Goal: Transaction & Acquisition: Subscribe to service/newsletter

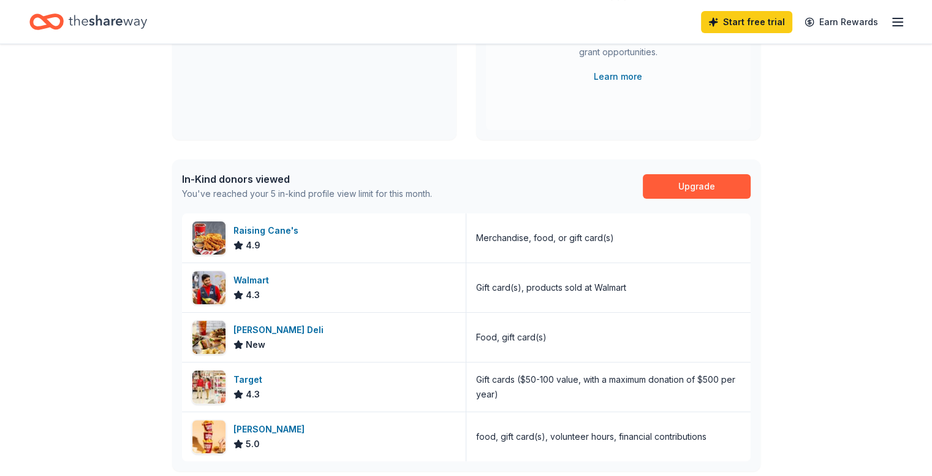
scroll to position [209, 0]
click at [567, 250] on div "Merchandise, food, or gift card(s)" at bounding box center [608, 237] width 284 height 49
click at [351, 245] on div "Raising Cane's 4.9" at bounding box center [324, 237] width 284 height 49
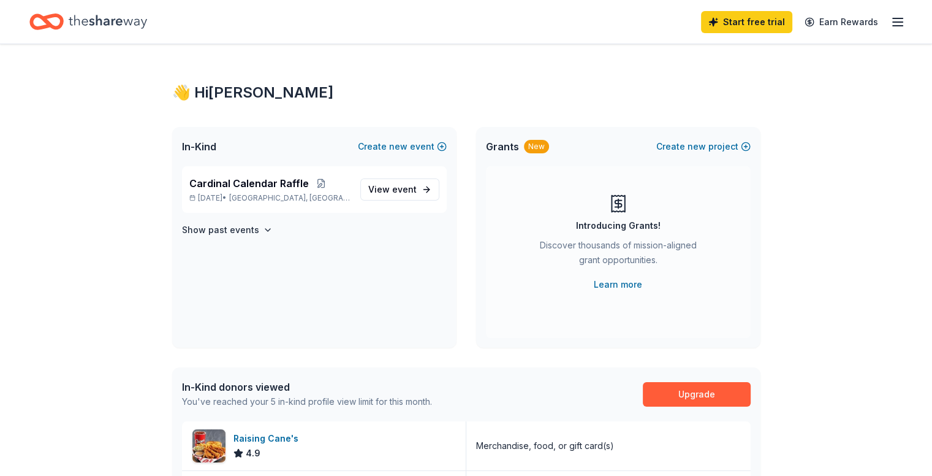
scroll to position [0, 0]
click at [891, 20] on icon "button" at bounding box center [898, 22] width 15 height 15
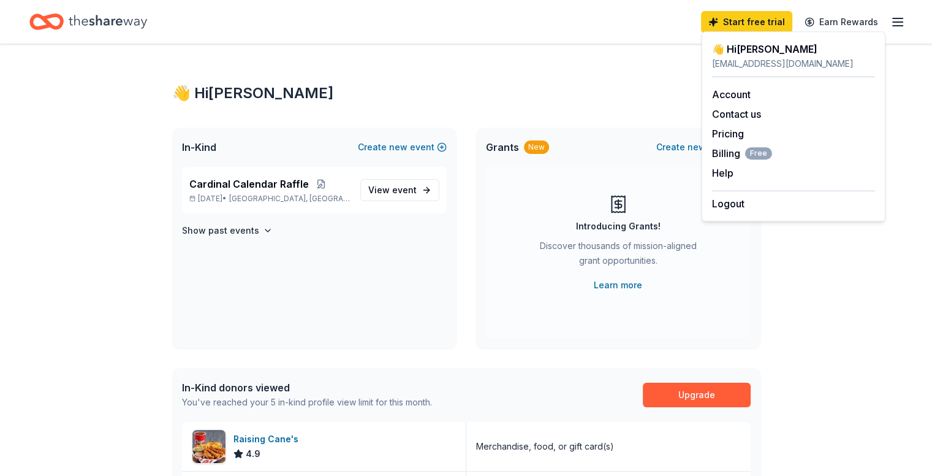
click at [891, 20] on icon "button" at bounding box center [898, 22] width 15 height 15
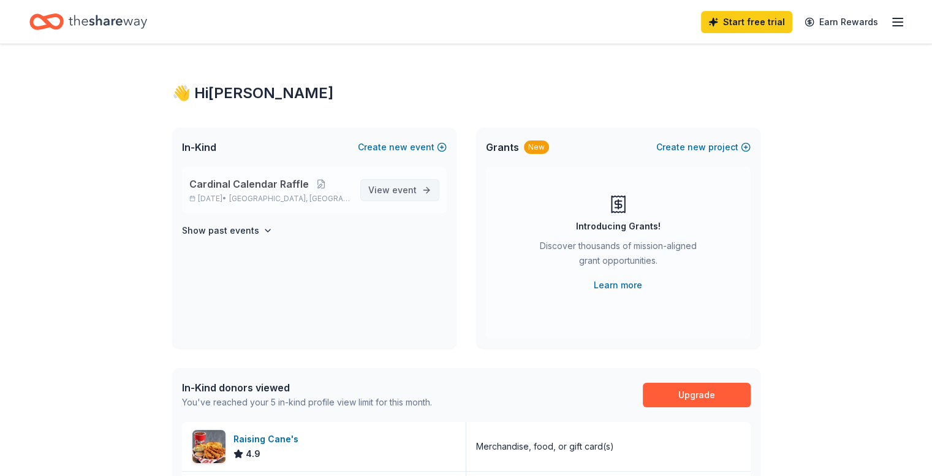
click at [395, 186] on span "event" at bounding box center [404, 190] width 25 height 10
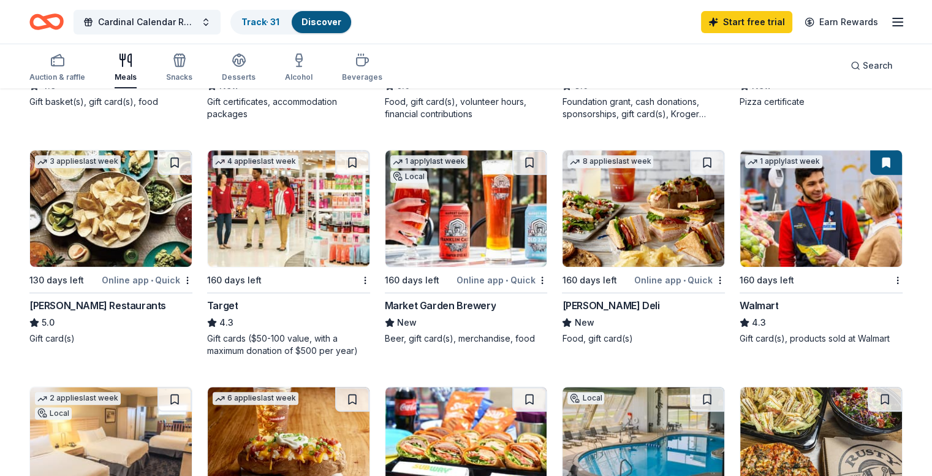
scroll to position [552, 0]
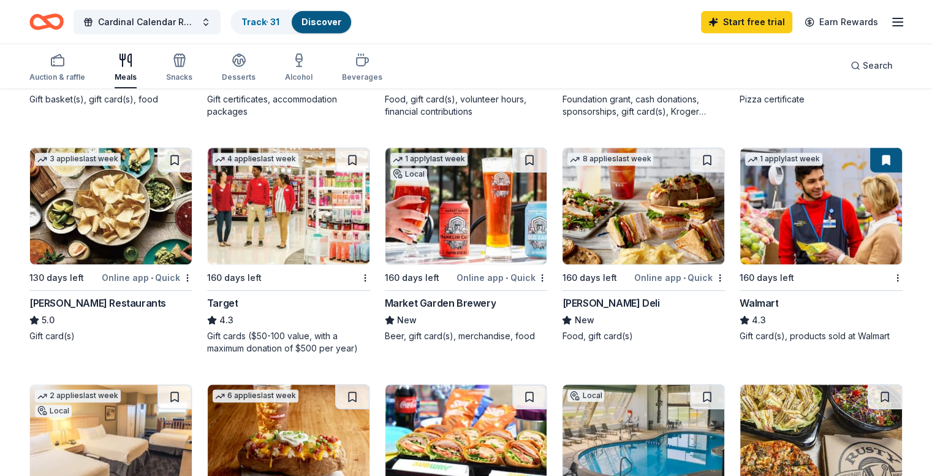
click at [799, 218] on img at bounding box center [822, 206] width 162 height 116
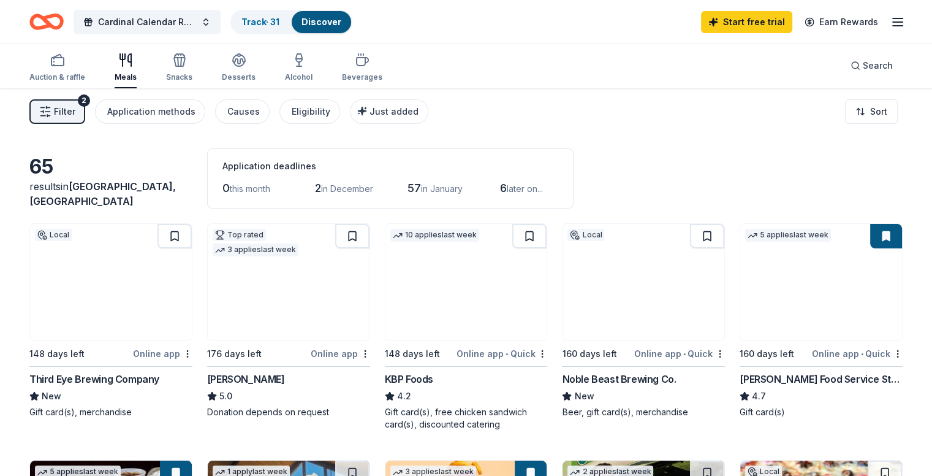
scroll to position [0, 0]
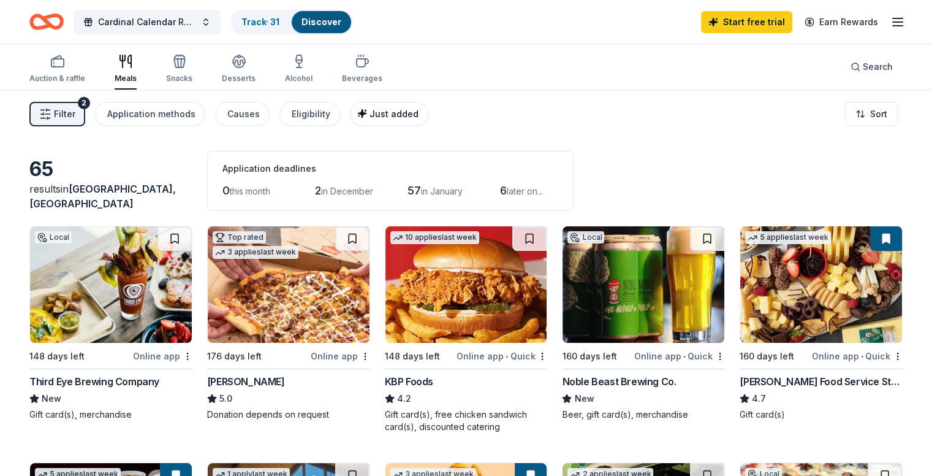
click at [392, 115] on span "Just added" at bounding box center [394, 114] width 49 height 10
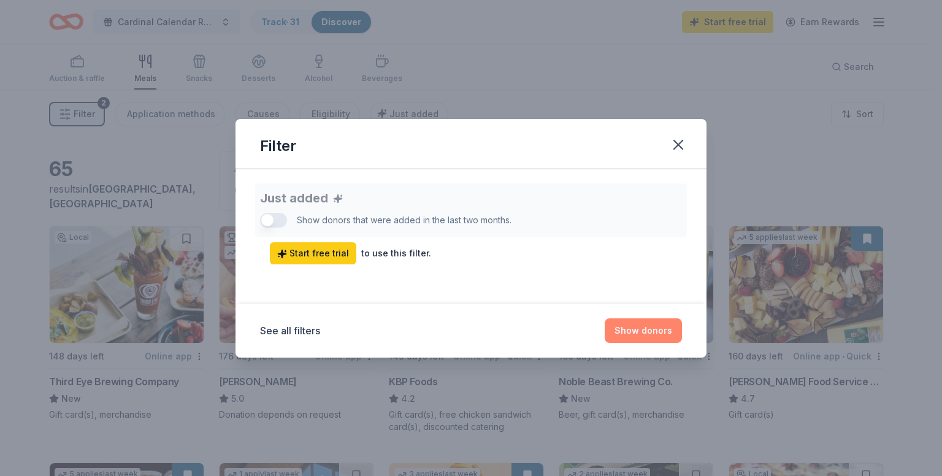
click at [655, 327] on button "Show donors" at bounding box center [642, 330] width 77 height 25
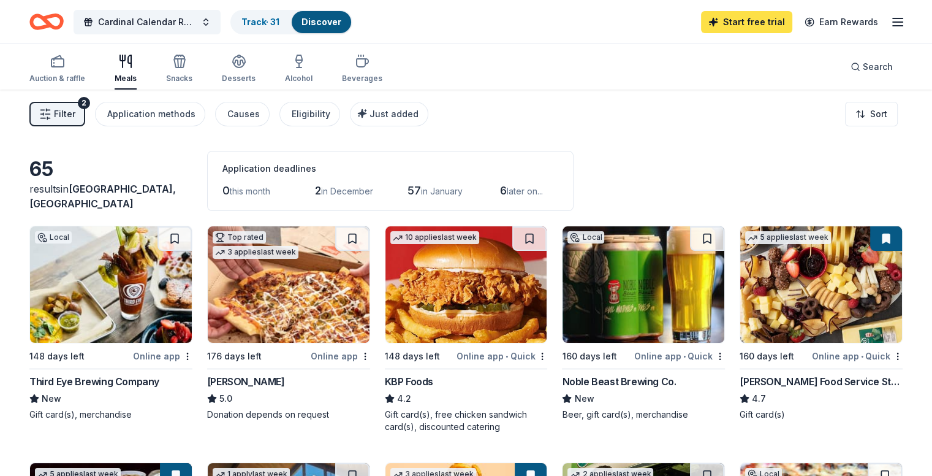
click at [748, 20] on link "Start free trial" at bounding box center [746, 22] width 91 height 22
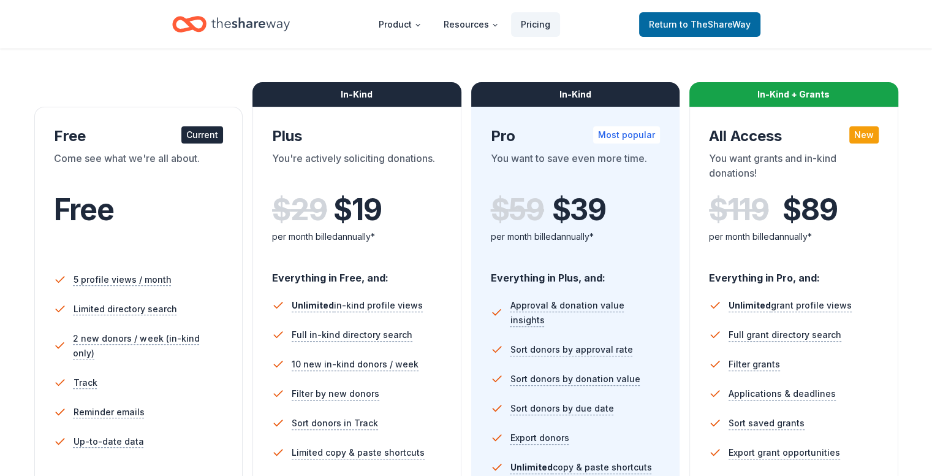
scroll to position [123, 0]
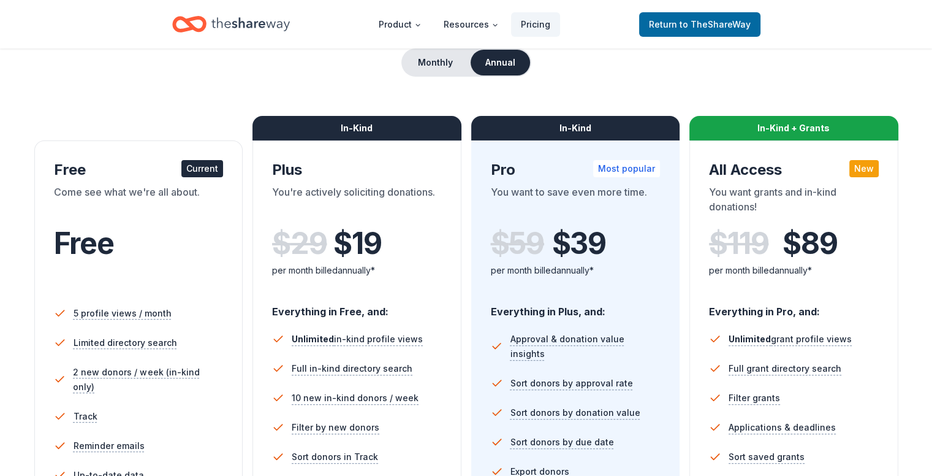
click at [139, 247] on div "Free" at bounding box center [139, 243] width 170 height 34
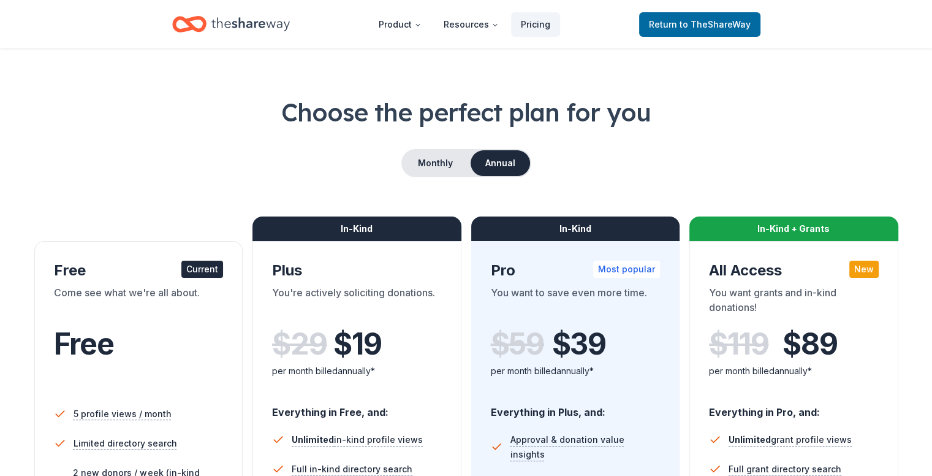
scroll to position [0, 0]
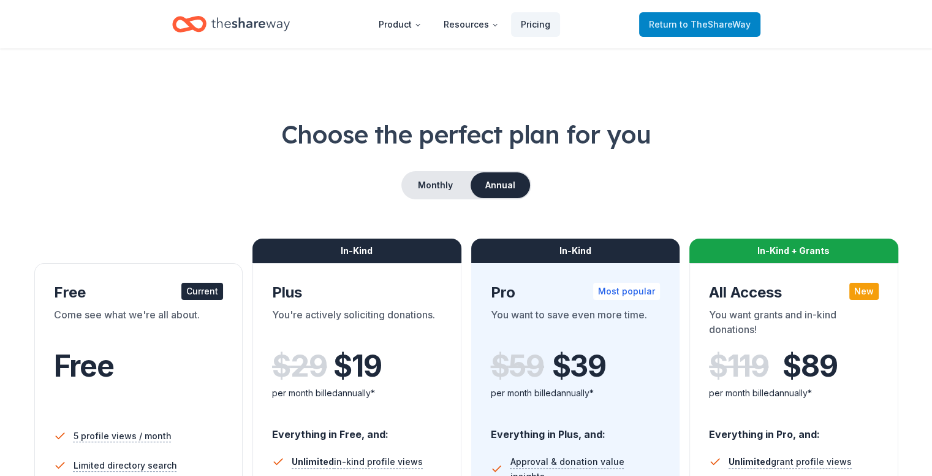
click at [724, 24] on span "to TheShareWay" at bounding box center [715, 24] width 71 height 10
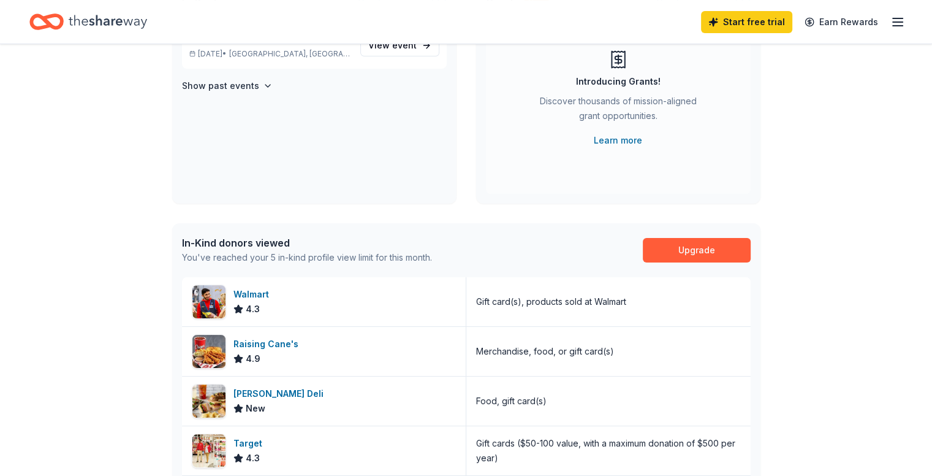
scroll to position [245, 0]
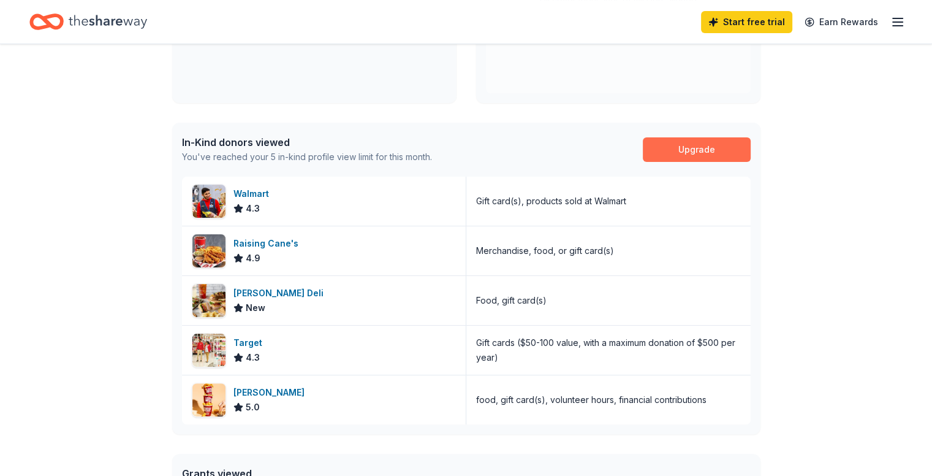
click at [699, 142] on link "Upgrade" at bounding box center [697, 149] width 108 height 25
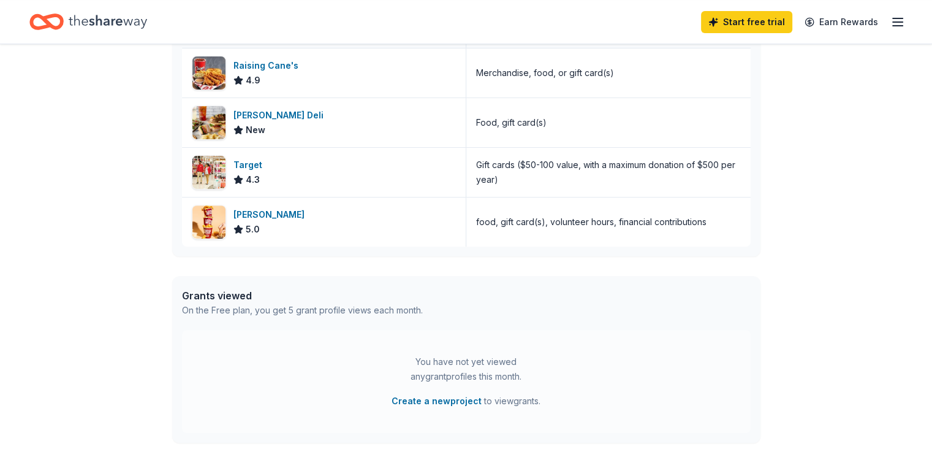
scroll to position [429, 0]
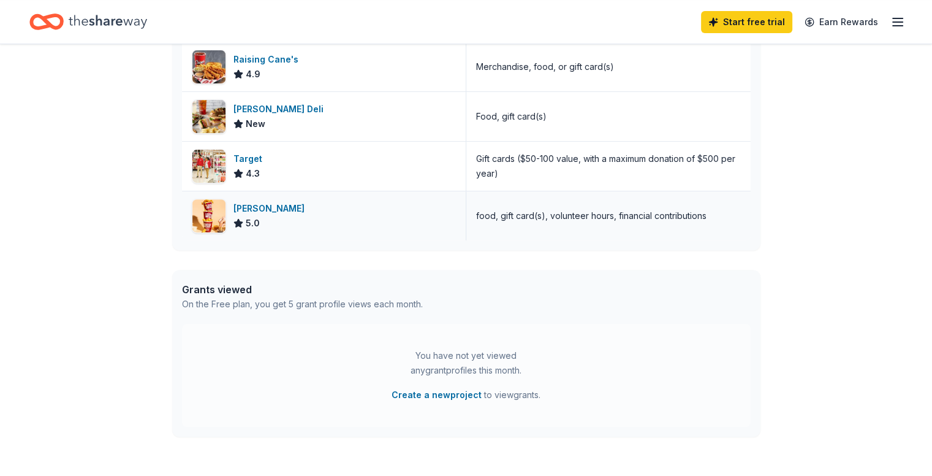
click at [578, 219] on div "food, gift card(s), volunteer hours, financial contributions" at bounding box center [591, 215] width 230 height 15
click at [223, 211] on img at bounding box center [208, 215] width 33 height 33
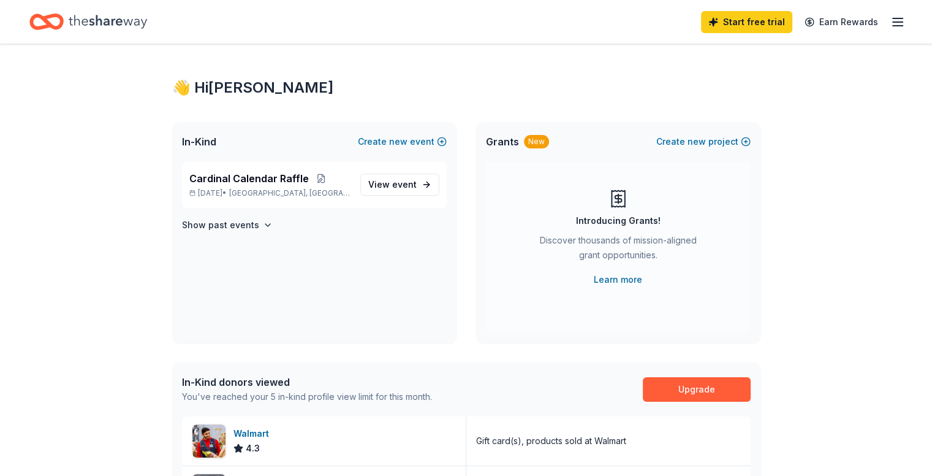
scroll to position [0, 0]
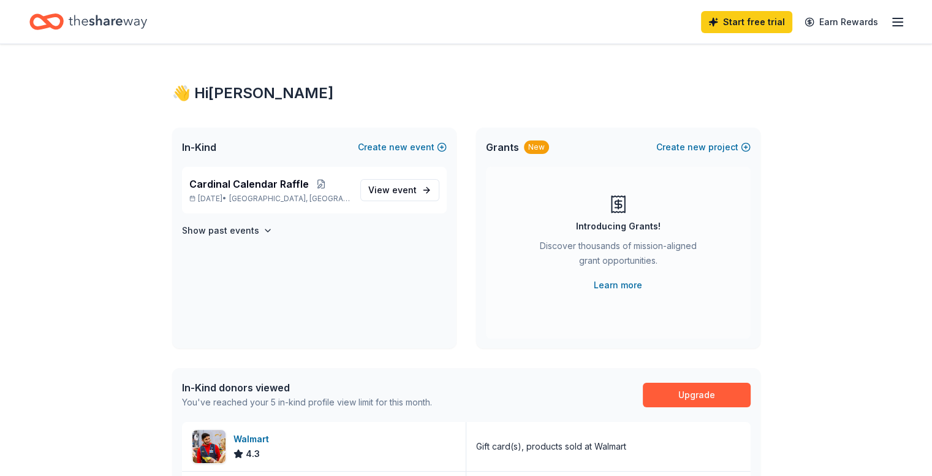
click at [107, 25] on icon "Home" at bounding box center [108, 21] width 78 height 25
click at [831, 17] on link "Earn Rewards" at bounding box center [842, 22] width 88 height 22
click at [891, 23] on icon "button" at bounding box center [898, 22] width 15 height 15
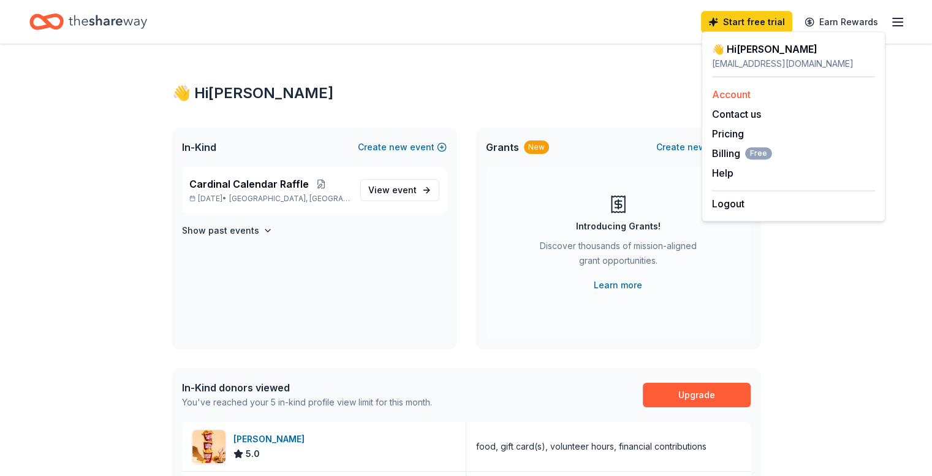
click at [745, 100] on div "Account" at bounding box center [793, 94] width 163 height 15
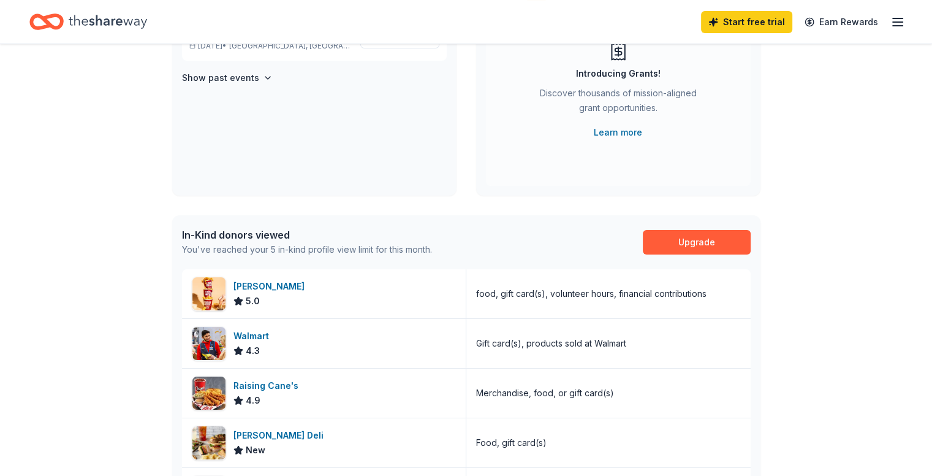
scroll to position [149, 0]
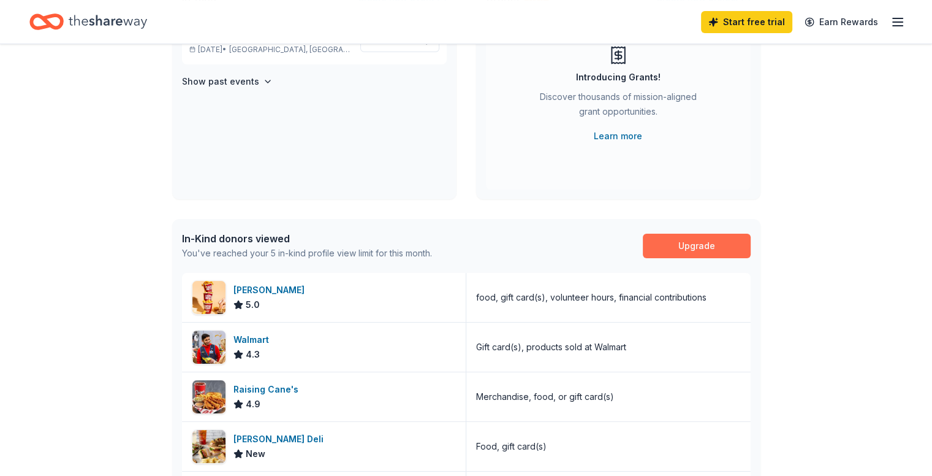
click at [687, 247] on link "Upgrade" at bounding box center [697, 246] width 108 height 25
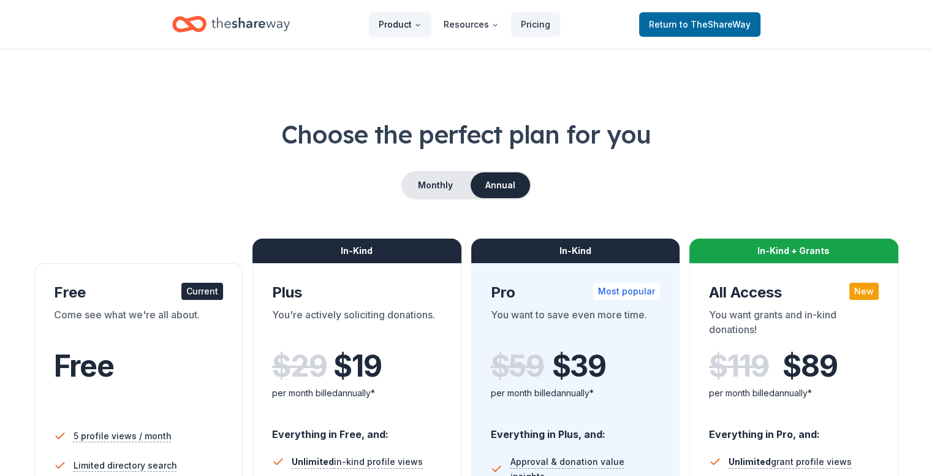
click at [413, 22] on button "Product" at bounding box center [400, 24] width 63 height 25
click at [413, 21] on button "Product" at bounding box center [400, 24] width 63 height 25
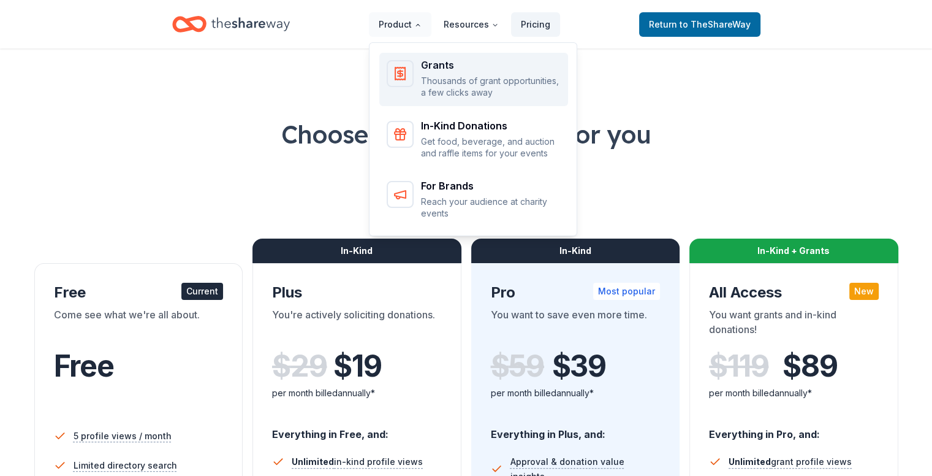
click at [427, 82] on p "Thousands of grant opportunities, a few clicks away" at bounding box center [491, 87] width 140 height 24
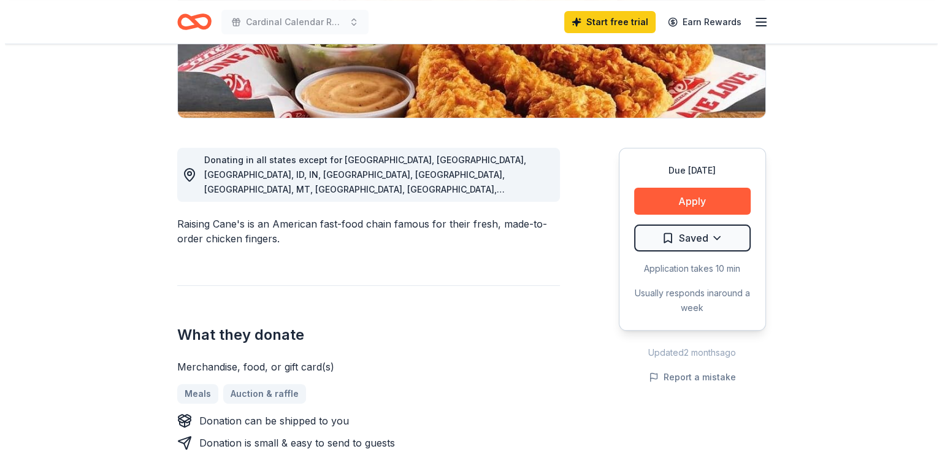
scroll to position [278, 0]
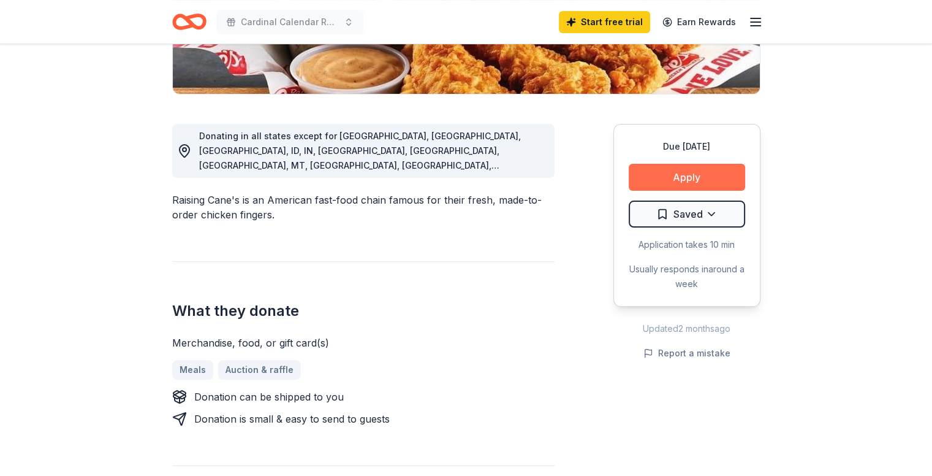
click at [689, 177] on button "Apply" at bounding box center [687, 177] width 116 height 27
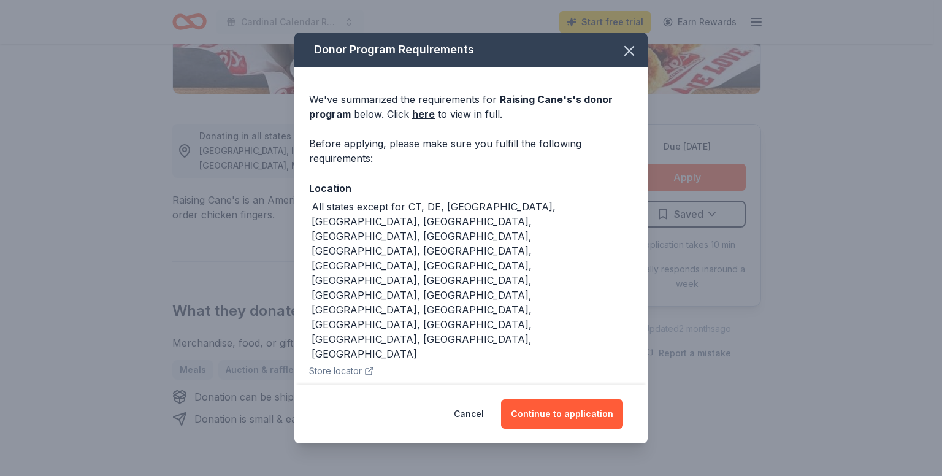
scroll to position [100, 0]
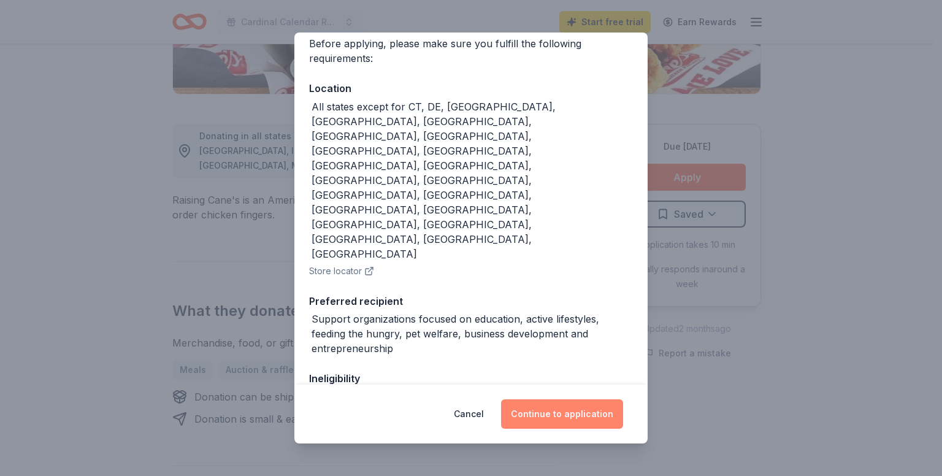
click at [566, 422] on button "Continue to application" at bounding box center [562, 413] width 122 height 29
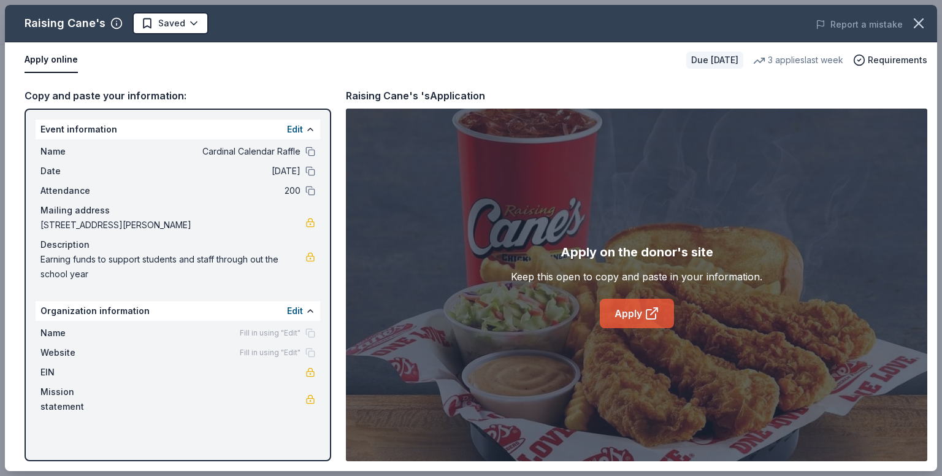
click at [646, 316] on icon at bounding box center [650, 314] width 9 height 9
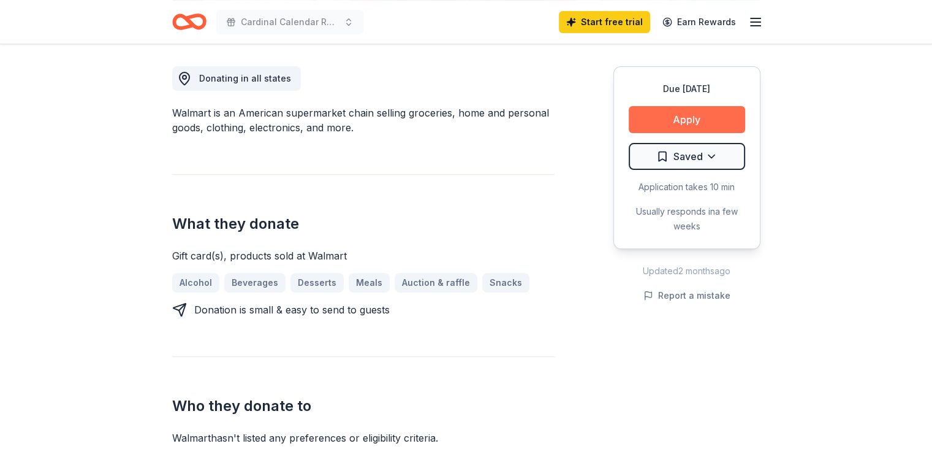
scroll to position [368, 0]
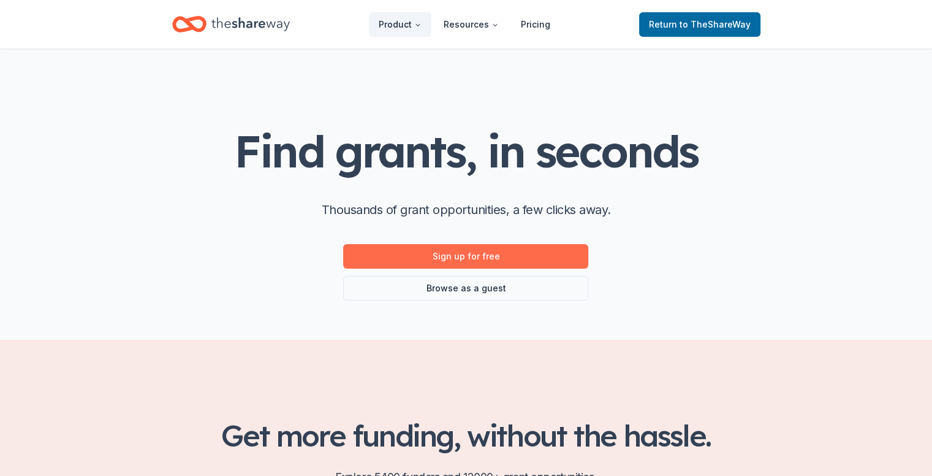
click at [482, 256] on link "Sign up for free" at bounding box center [465, 256] width 245 height 25
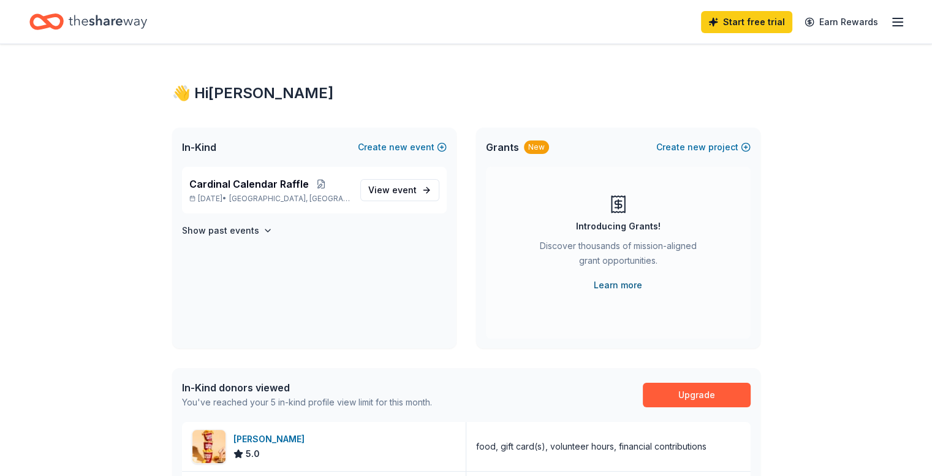
click at [625, 280] on link "Learn more" at bounding box center [618, 285] width 48 height 15
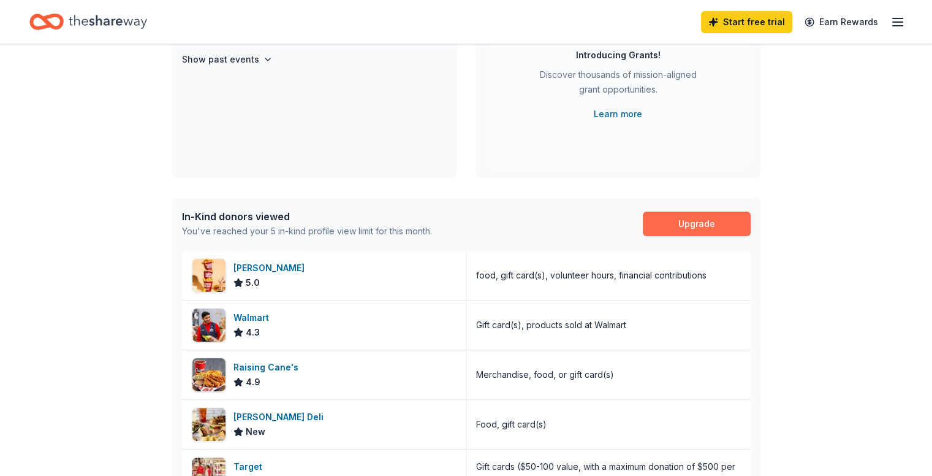
scroll to position [184, 0]
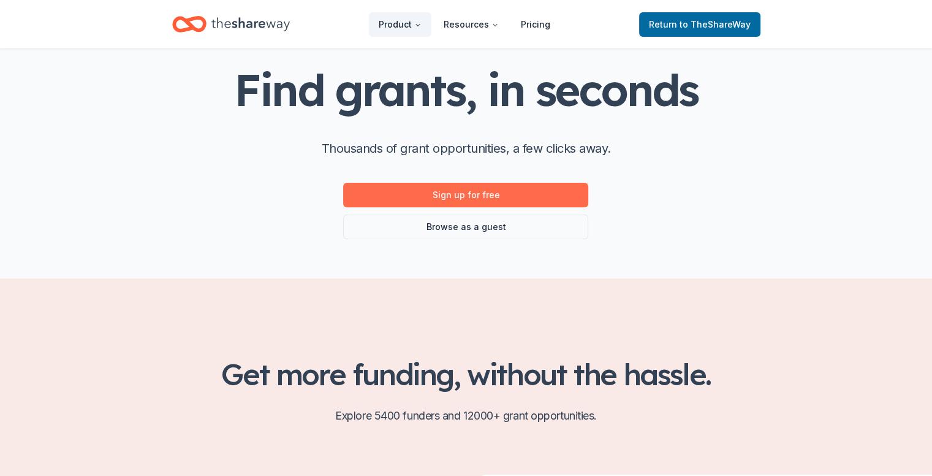
scroll to position [61, 0]
click at [556, 196] on link "Sign up for free" at bounding box center [465, 195] width 245 height 25
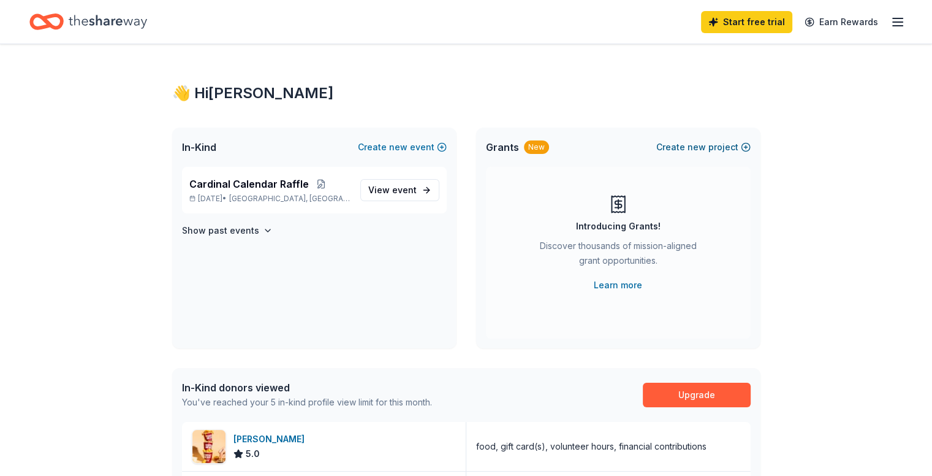
click at [696, 150] on span "new" at bounding box center [697, 147] width 18 height 15
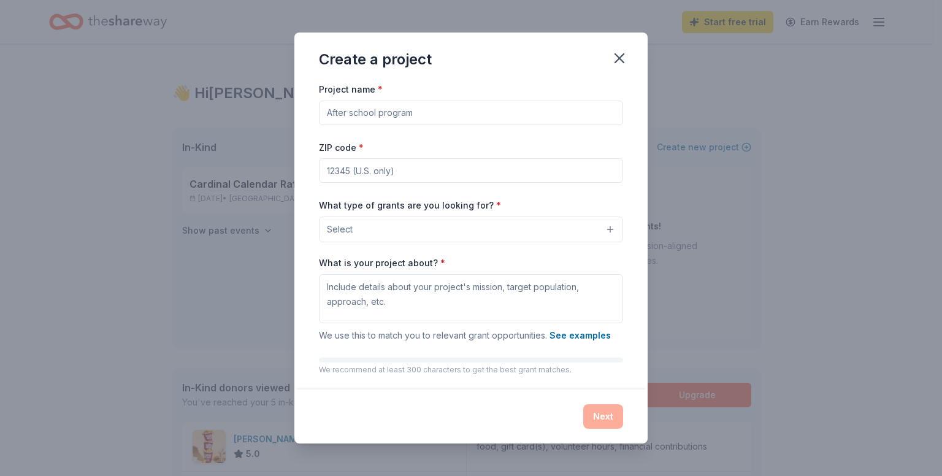
click at [501, 114] on input "Project name *" at bounding box center [471, 113] width 304 height 25
click at [615, 66] on icon "button" at bounding box center [619, 58] width 17 height 17
